Goal: Task Accomplishment & Management: Complete application form

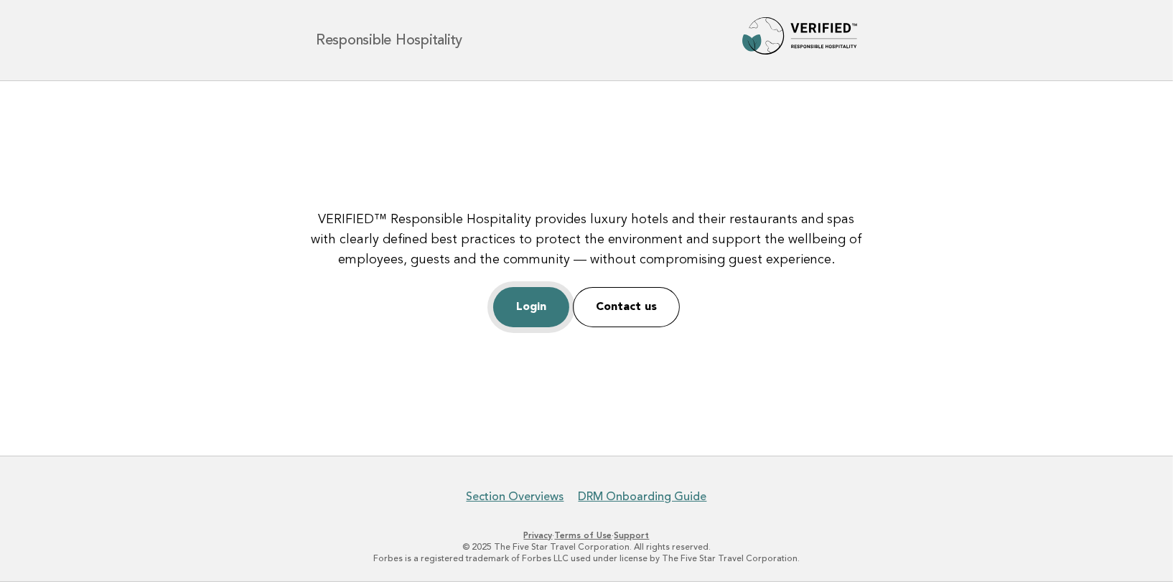
click at [531, 307] on link "Login" at bounding box center [531, 307] width 76 height 40
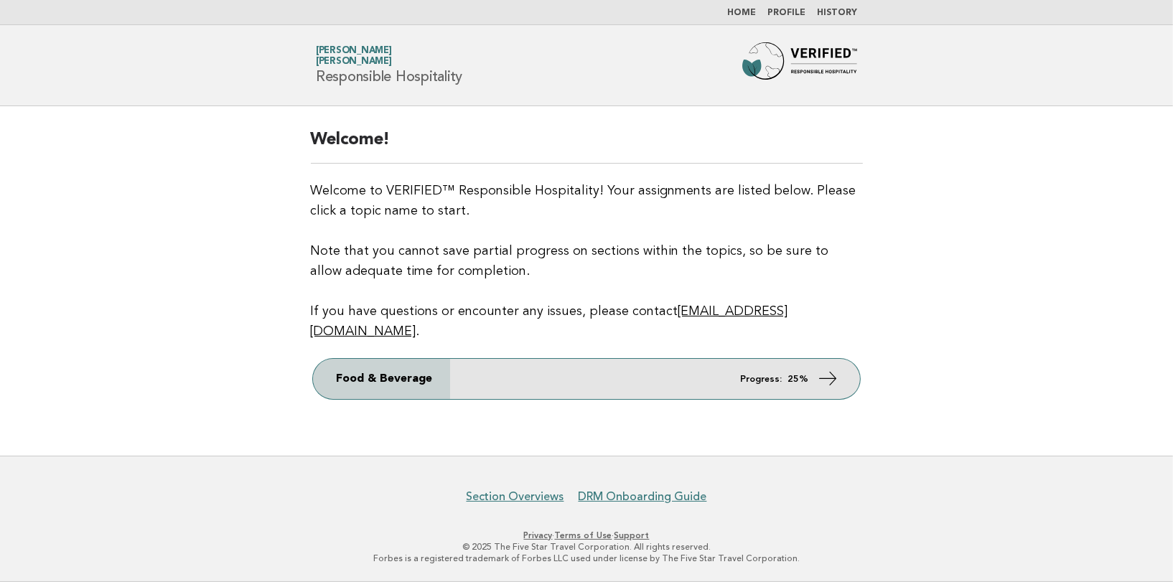
click at [814, 364] on link "Food & Beverage Progress: 25%" at bounding box center [586, 379] width 547 height 40
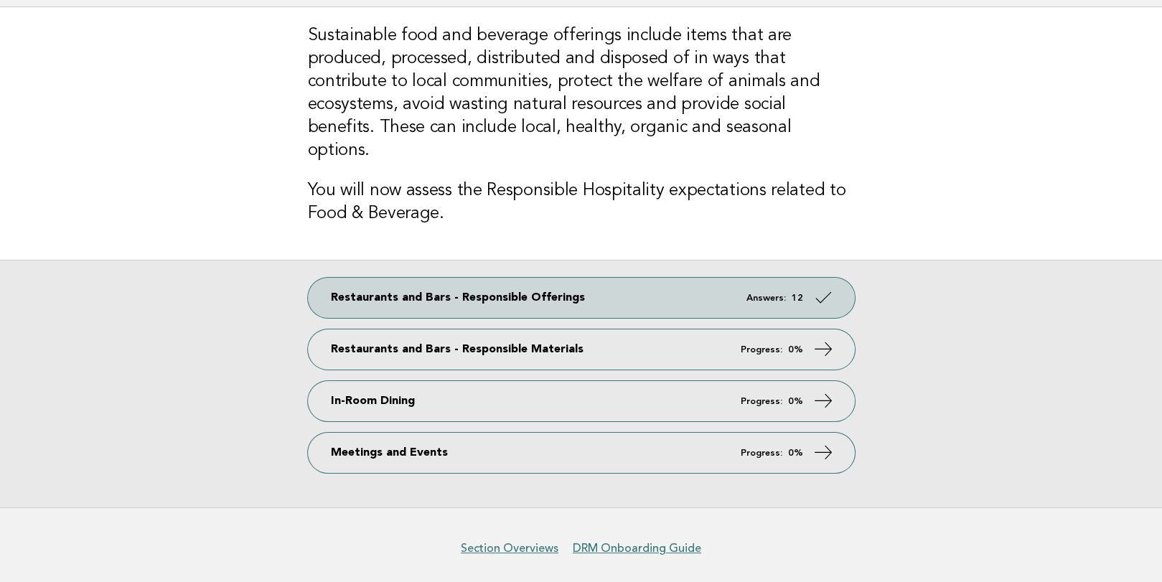
scroll to position [126, 0]
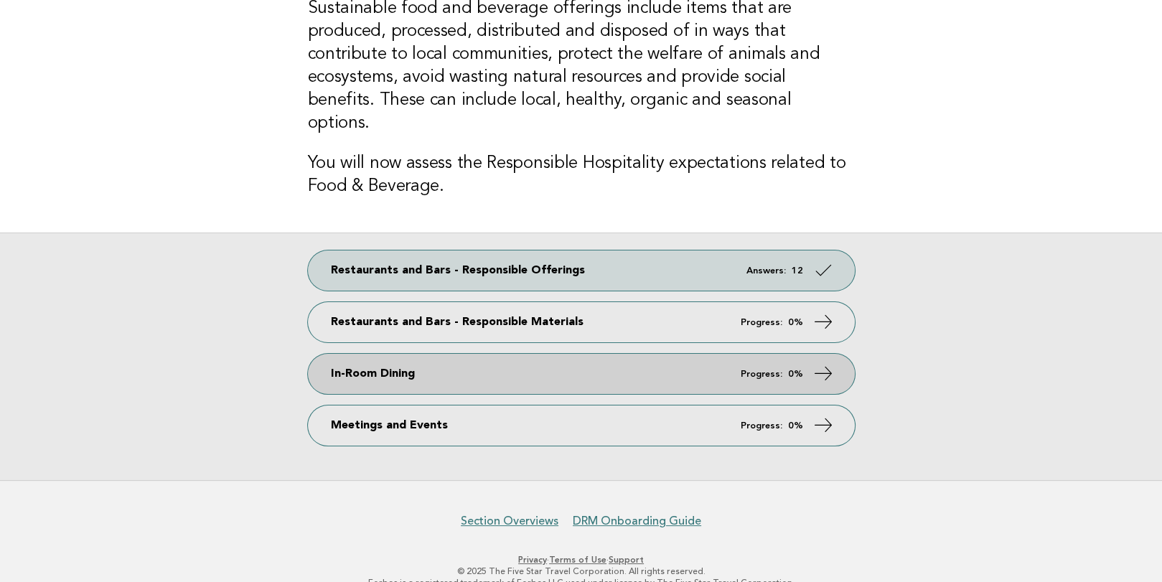
click at [397, 354] on link "In-Room Dining Progress: 0%" at bounding box center [581, 374] width 547 height 40
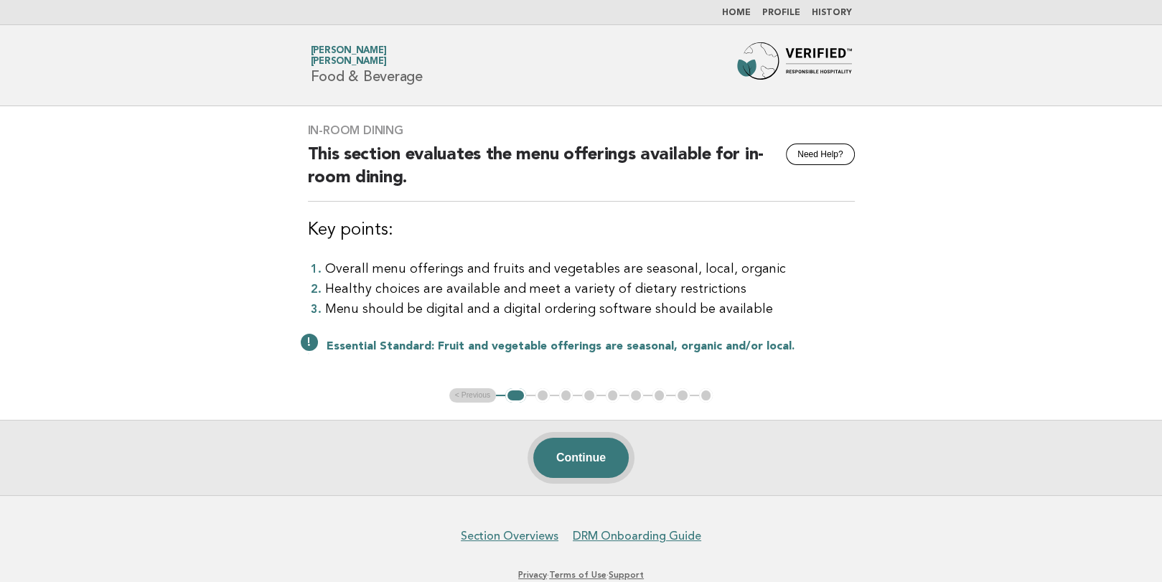
click at [597, 457] on button "Continue" at bounding box center [580, 458] width 95 height 40
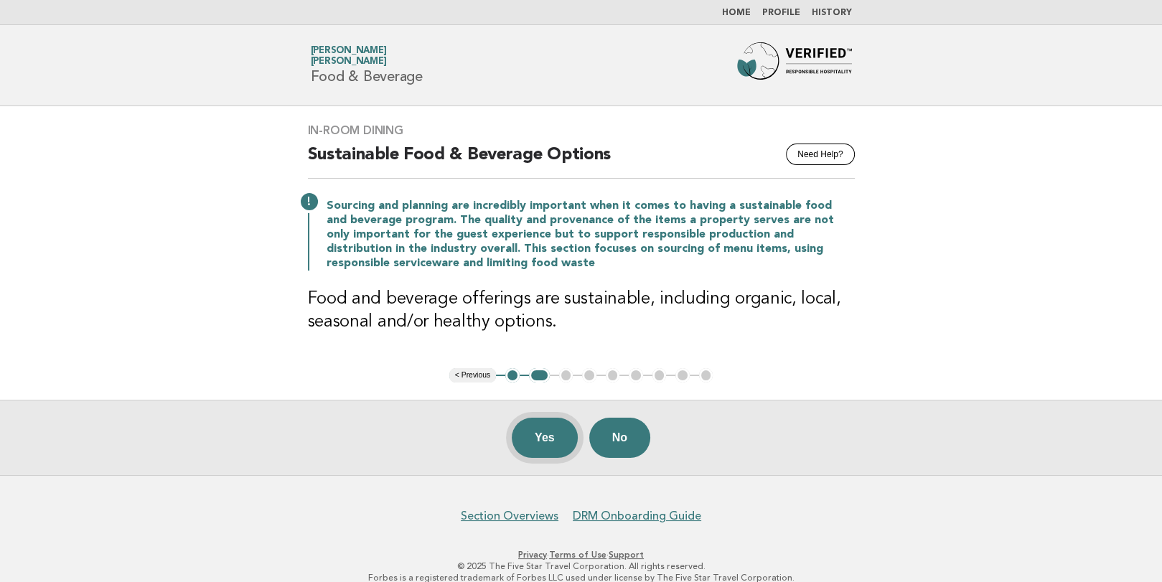
click at [539, 441] on button "Yes" at bounding box center [545, 438] width 66 height 40
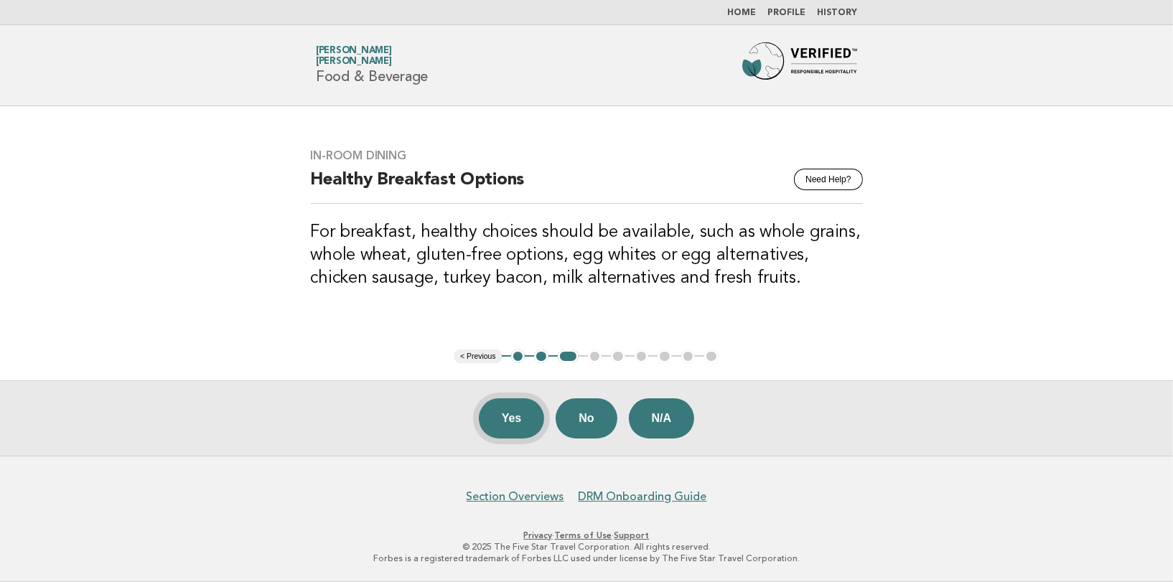
click at [527, 417] on button "Yes" at bounding box center [512, 418] width 66 height 40
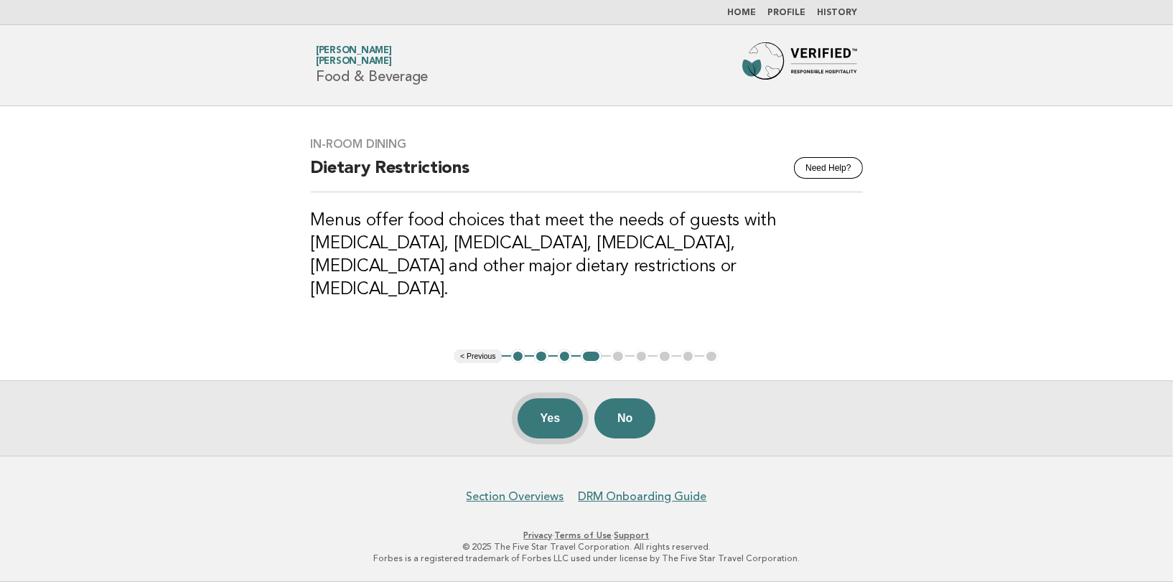
click at [539, 414] on button "Yes" at bounding box center [551, 418] width 66 height 40
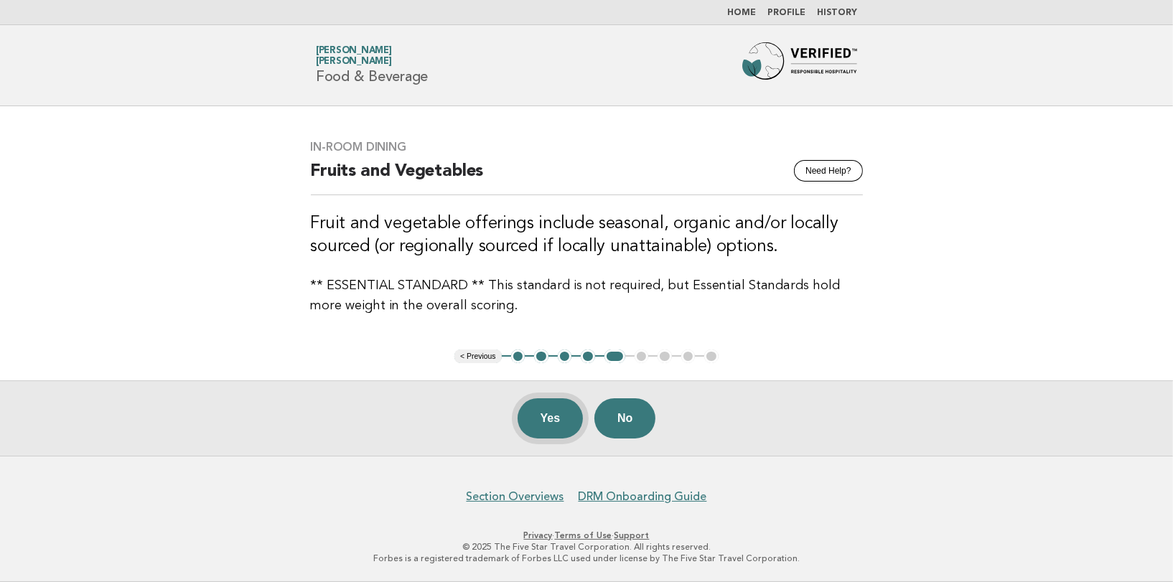
click at [546, 414] on button "Yes" at bounding box center [551, 418] width 66 height 40
